Goal: Task Accomplishment & Management: Use online tool/utility

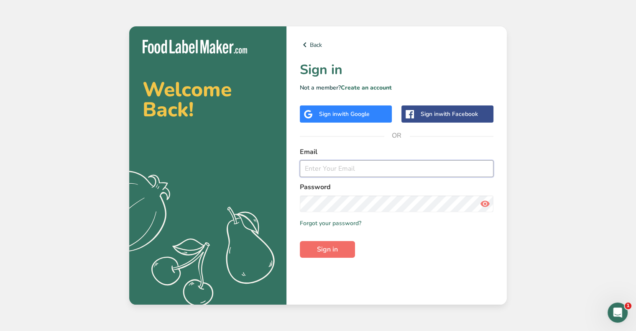
type input "[PERSON_NAME][EMAIL_ADDRESS][DOMAIN_NAME]"
click at [324, 249] on span "Sign in" at bounding box center [327, 249] width 21 height 10
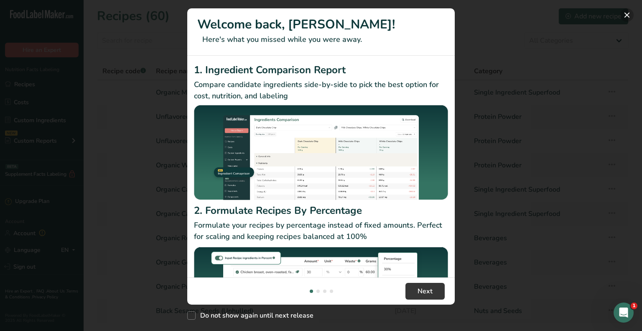
click at [627, 16] on button "New Features" at bounding box center [626, 14] width 13 height 13
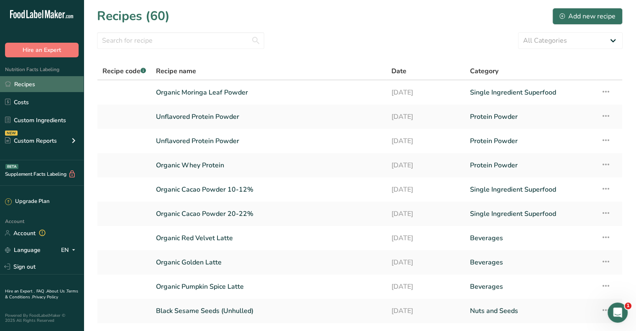
click at [33, 84] on link "Recipes" at bounding box center [42, 84] width 84 height 16
click at [27, 82] on link "Recipes" at bounding box center [42, 84] width 84 height 16
click at [190, 40] on input "text" at bounding box center [180, 40] width 167 height 17
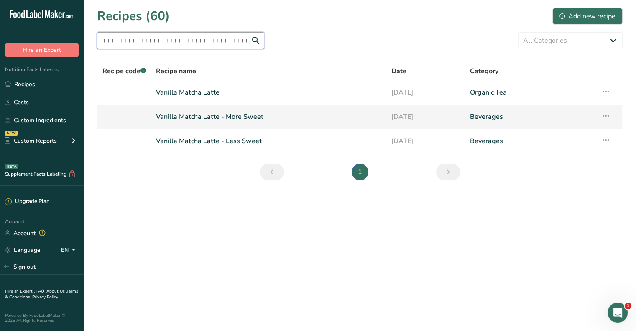
scroll to position [0, 918]
type input "vanilla++++++++++++++++++++++++++++++++++++++++++++++++++++++++++++++++++++++++…"
click at [235, 114] on link "Vanilla Matcha Latte - More Sweet" at bounding box center [268, 117] width 225 height 18
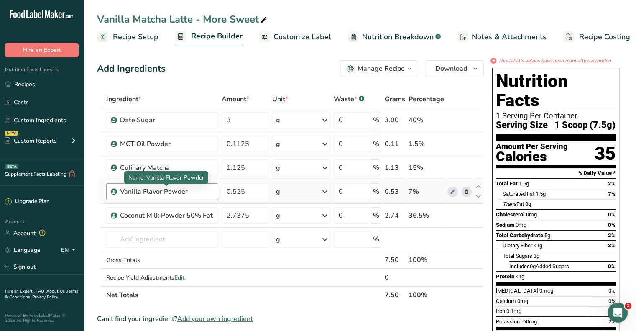
click at [152, 191] on div "Vanilla Flavor Powder" at bounding box center [166, 191] width 93 height 10
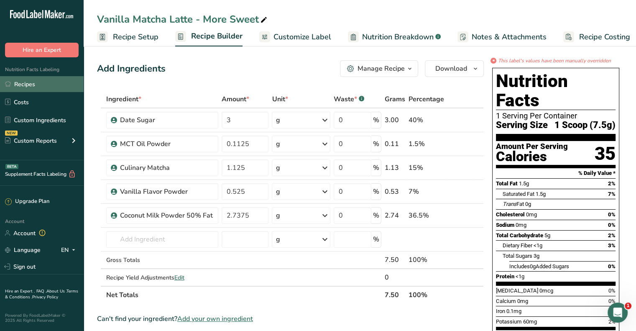
click at [33, 83] on link "Recipes" at bounding box center [42, 84] width 84 height 16
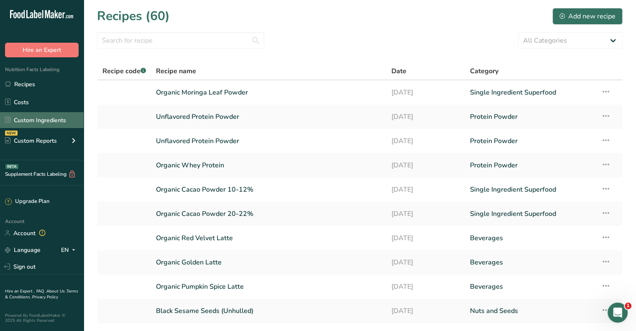
click at [44, 119] on link "Custom Ingredients" at bounding box center [42, 120] width 84 height 16
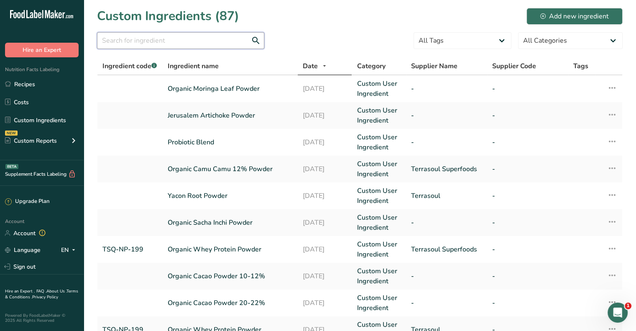
click at [236, 43] on input "text" at bounding box center [180, 40] width 167 height 17
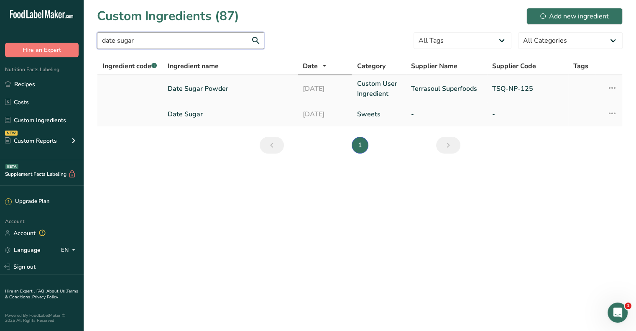
type input "date sugar"
click at [188, 86] on link "Date Sugar Powder" at bounding box center [230, 89] width 125 height 10
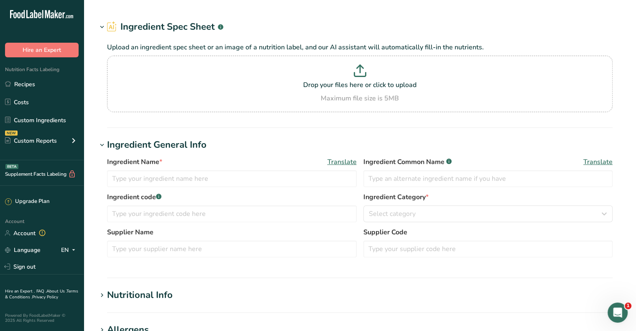
type input "Date Sugar Powder"
type input "Terrasoul Superfoods"
type input "TSQ-NP-125"
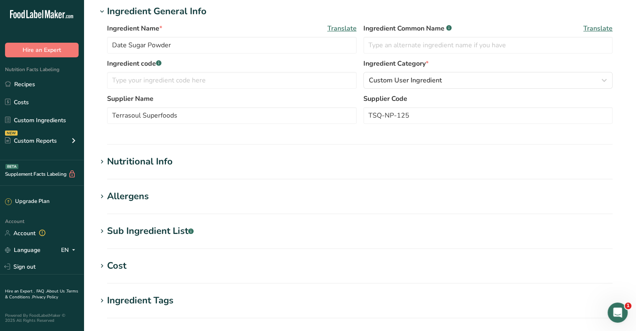
scroll to position [125, 0]
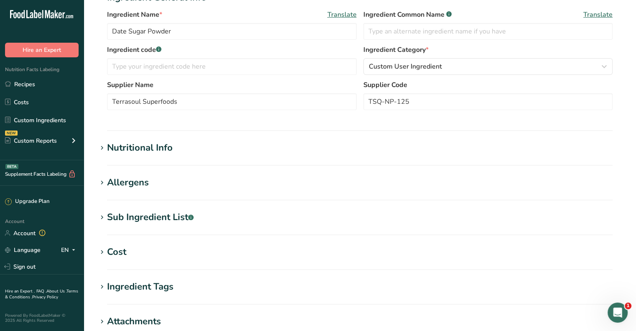
click at [101, 148] on icon at bounding box center [102, 148] width 8 height 12
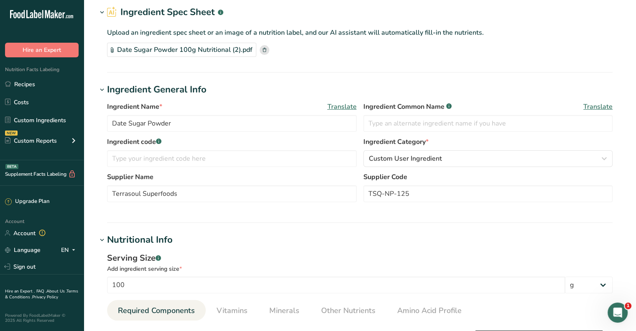
scroll to position [0, 0]
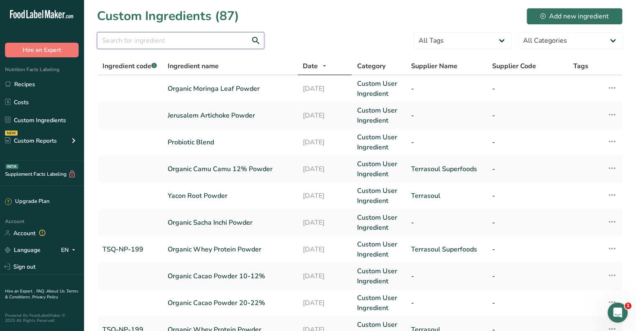
click at [169, 41] on input "text" at bounding box center [180, 40] width 167 height 17
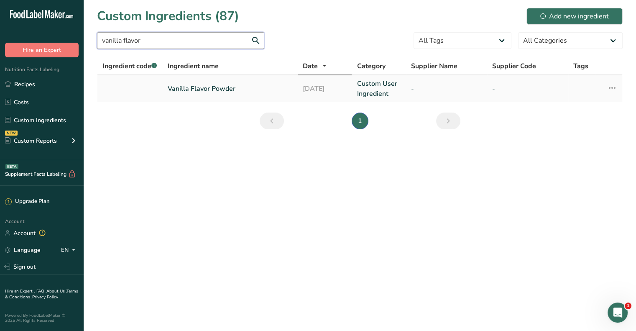
type input "vanilla flavor"
click at [179, 88] on link "Vanilla Flavor Powder" at bounding box center [230, 89] width 125 height 10
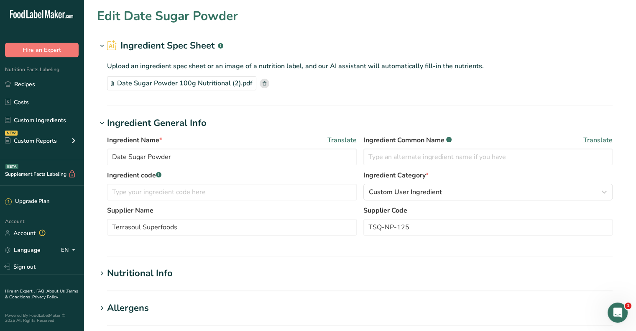
type input "Vanilla Flavor Powder"
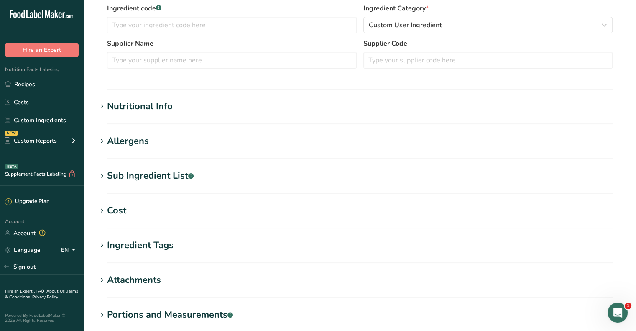
scroll to position [226, 0]
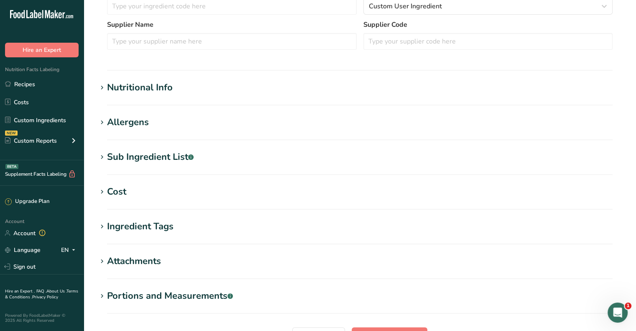
click at [105, 87] on icon at bounding box center [102, 88] width 8 height 12
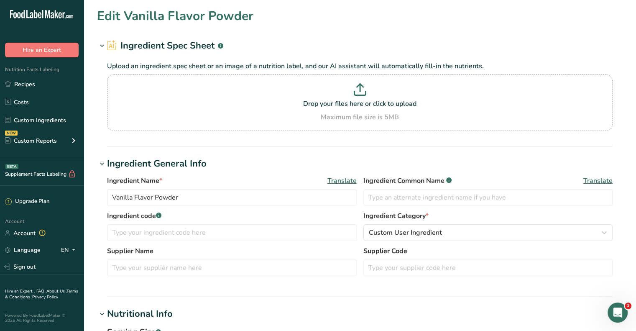
scroll to position [0, 0]
click at [102, 47] on icon at bounding box center [102, 46] width 8 height 12
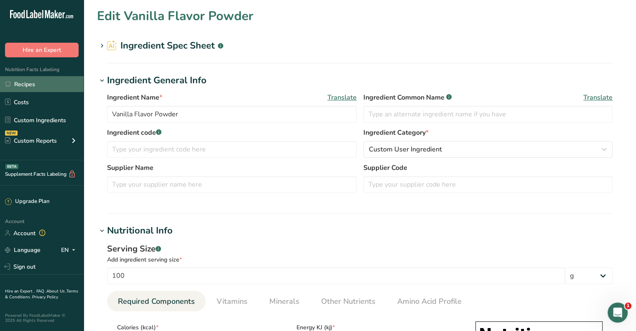
click at [30, 82] on link "Recipes" at bounding box center [42, 84] width 84 height 16
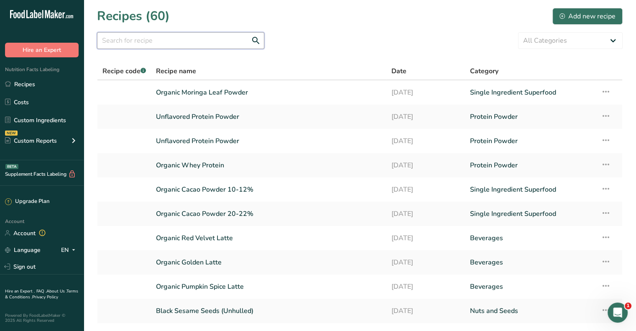
click at [140, 35] on input "text" at bounding box center [180, 40] width 167 height 17
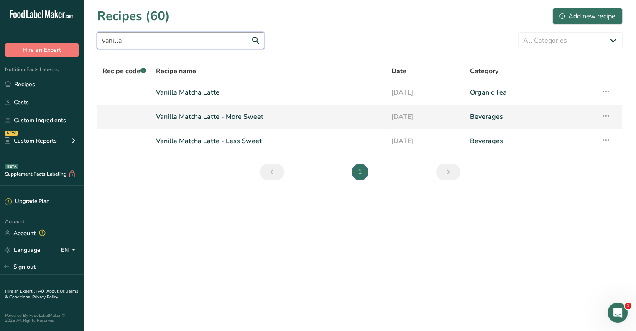
type input "vanilla"
click at [188, 116] on link "Vanilla Matcha Latte - More Sweet" at bounding box center [268, 117] width 225 height 18
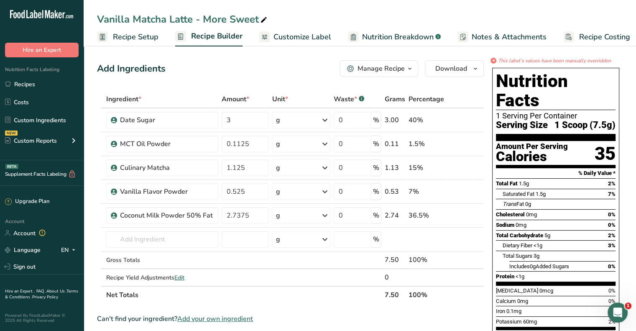
click at [299, 37] on span "Customize Label" at bounding box center [302, 36] width 58 height 11
